Goal: Information Seeking & Learning: Find specific fact

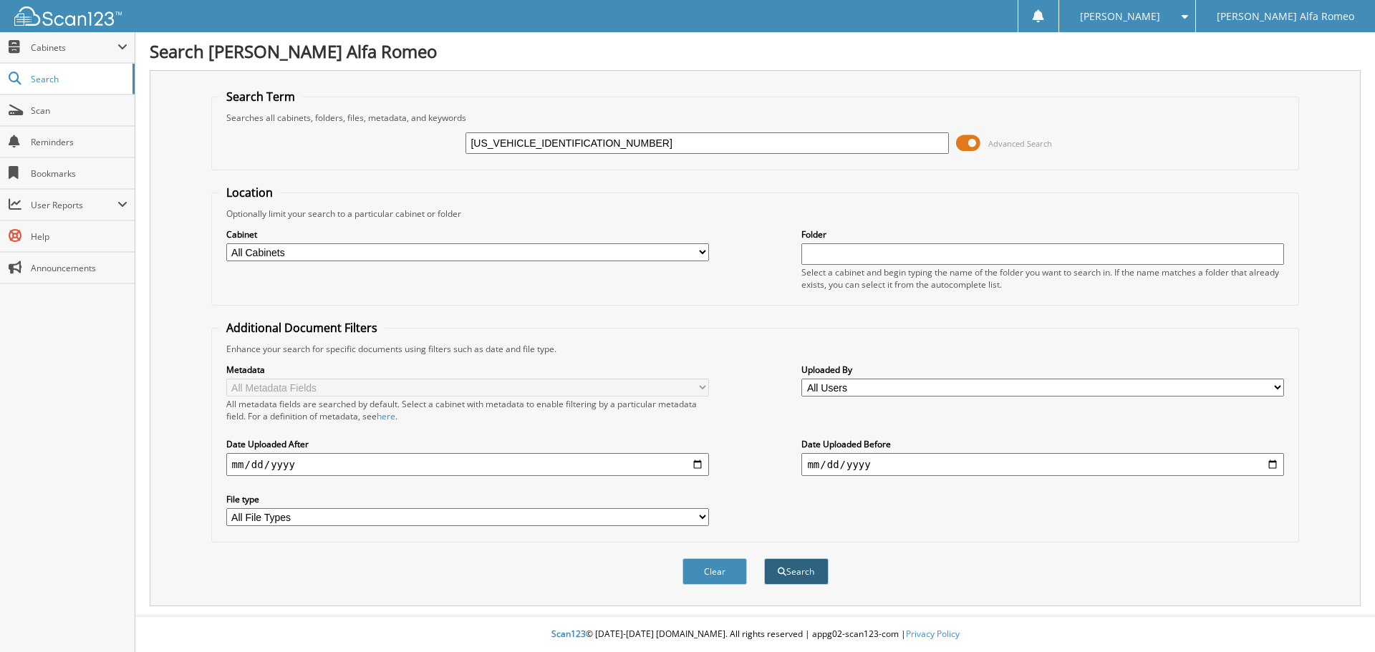
type input "[US_VEHICLE_IDENTIFICATION_NUMBER]"
click at [782, 578] on button "Search" at bounding box center [796, 572] width 64 height 26
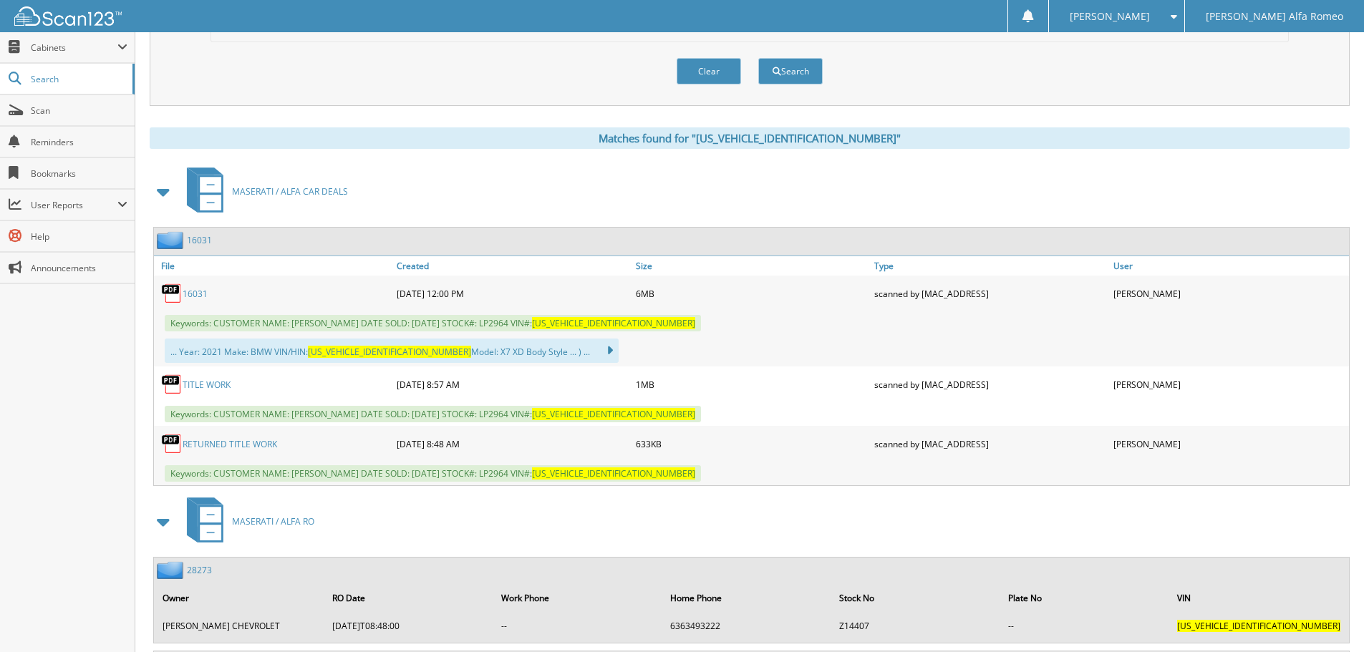
scroll to position [501, 0]
click at [190, 291] on link "16031" at bounding box center [195, 293] width 25 height 12
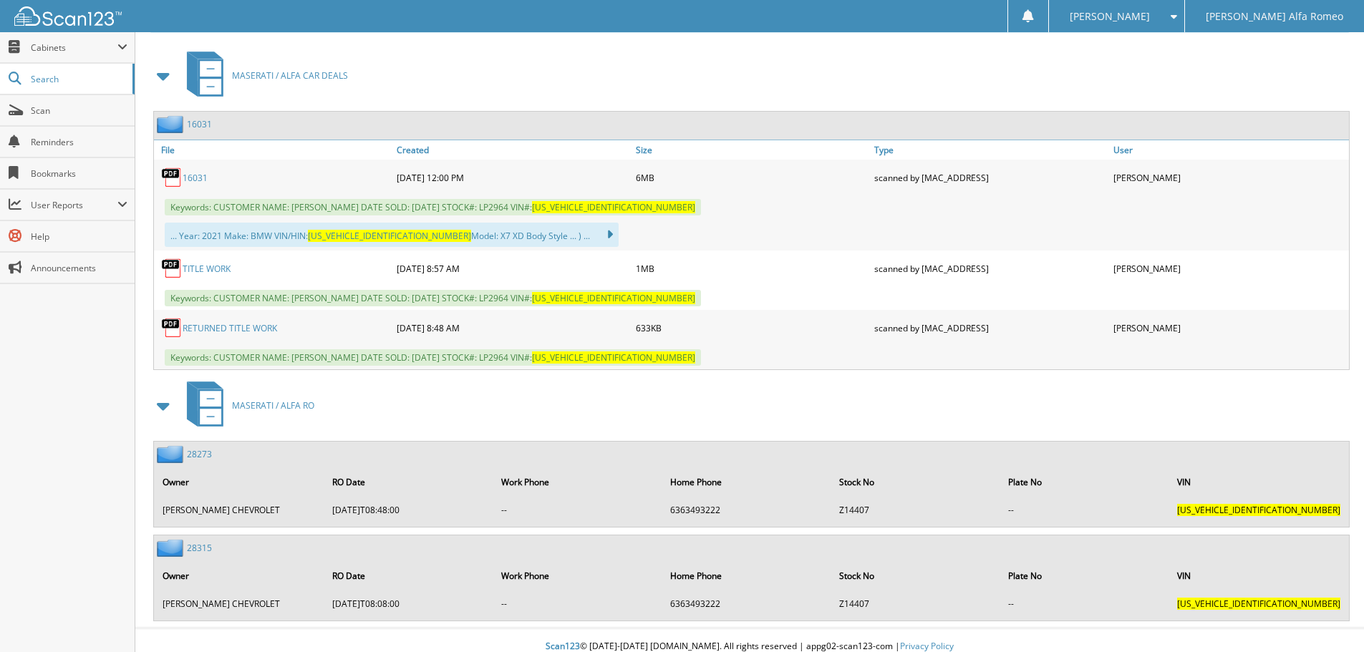
scroll to position [629, 0]
